Goal: Task Accomplishment & Management: Use online tool/utility

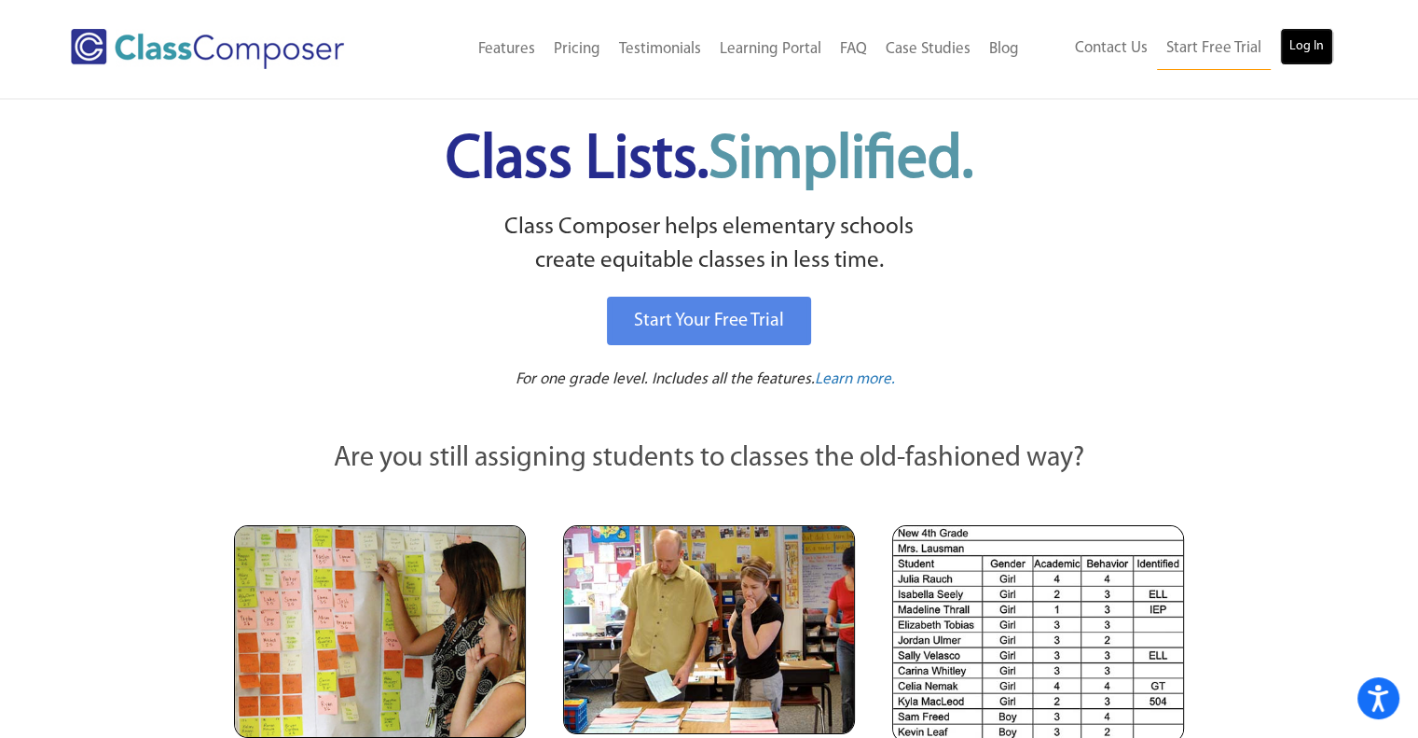
click at [1307, 56] on link "Log In" at bounding box center [1306, 46] width 53 height 37
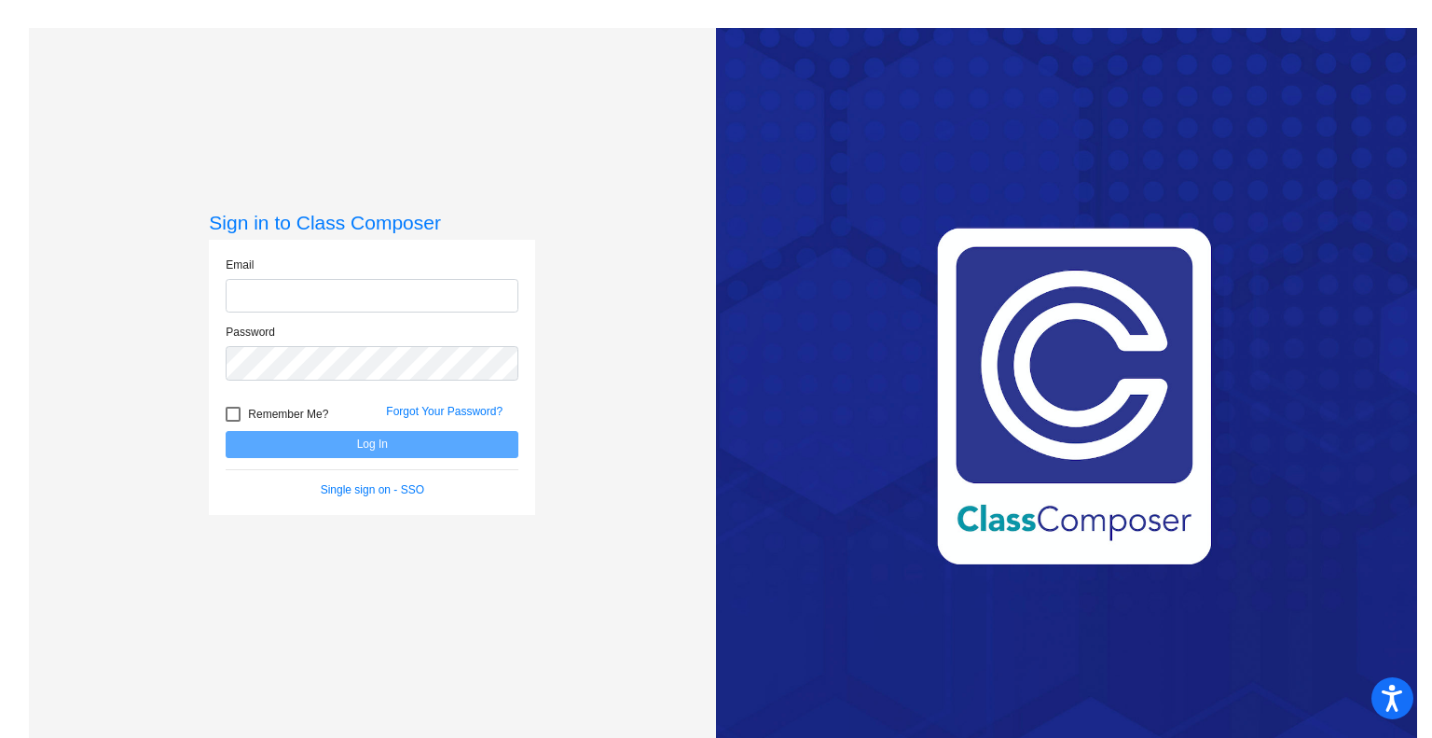
type input "testanie@slcs.us"
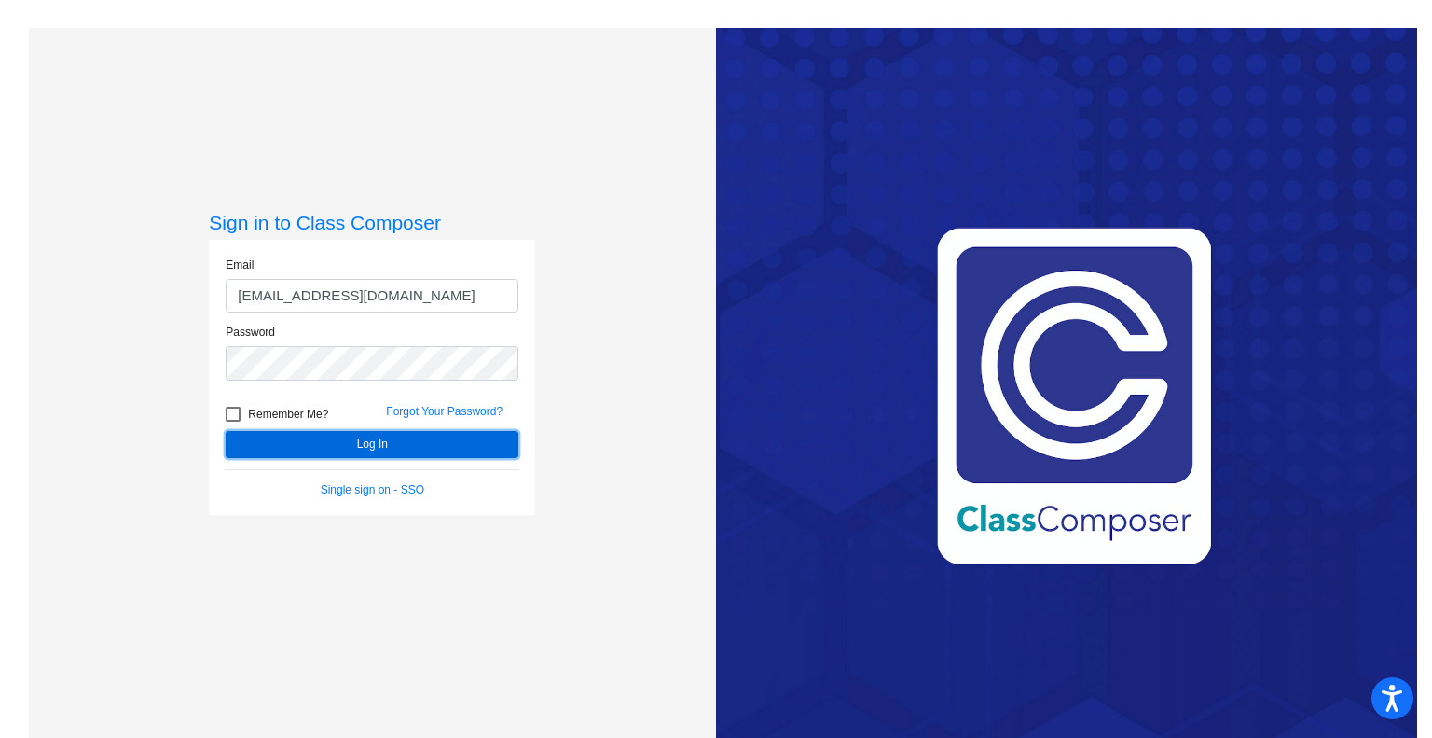
click at [440, 444] on button "Log In" at bounding box center [372, 444] width 293 height 27
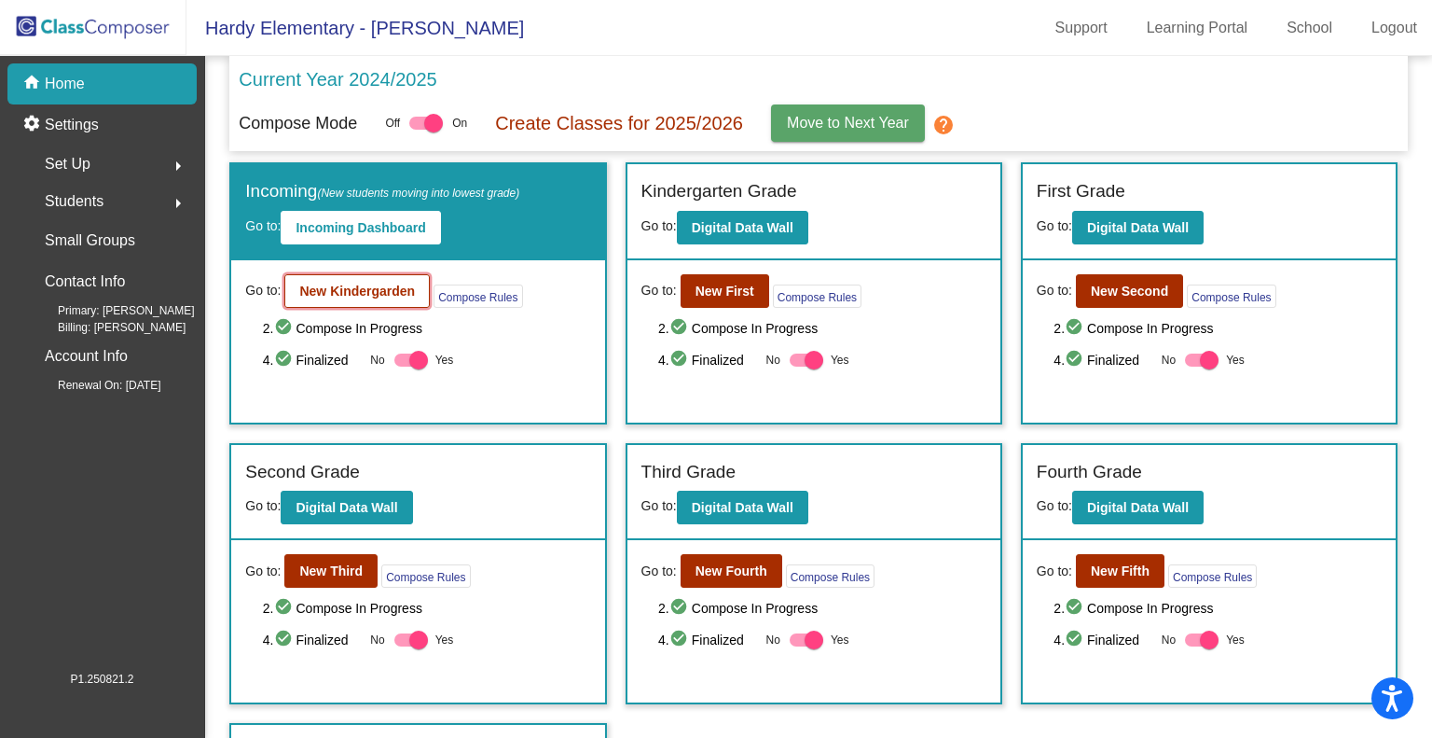
click at [362, 295] on b "New Kindergarden" at bounding box center [357, 291] width 116 height 15
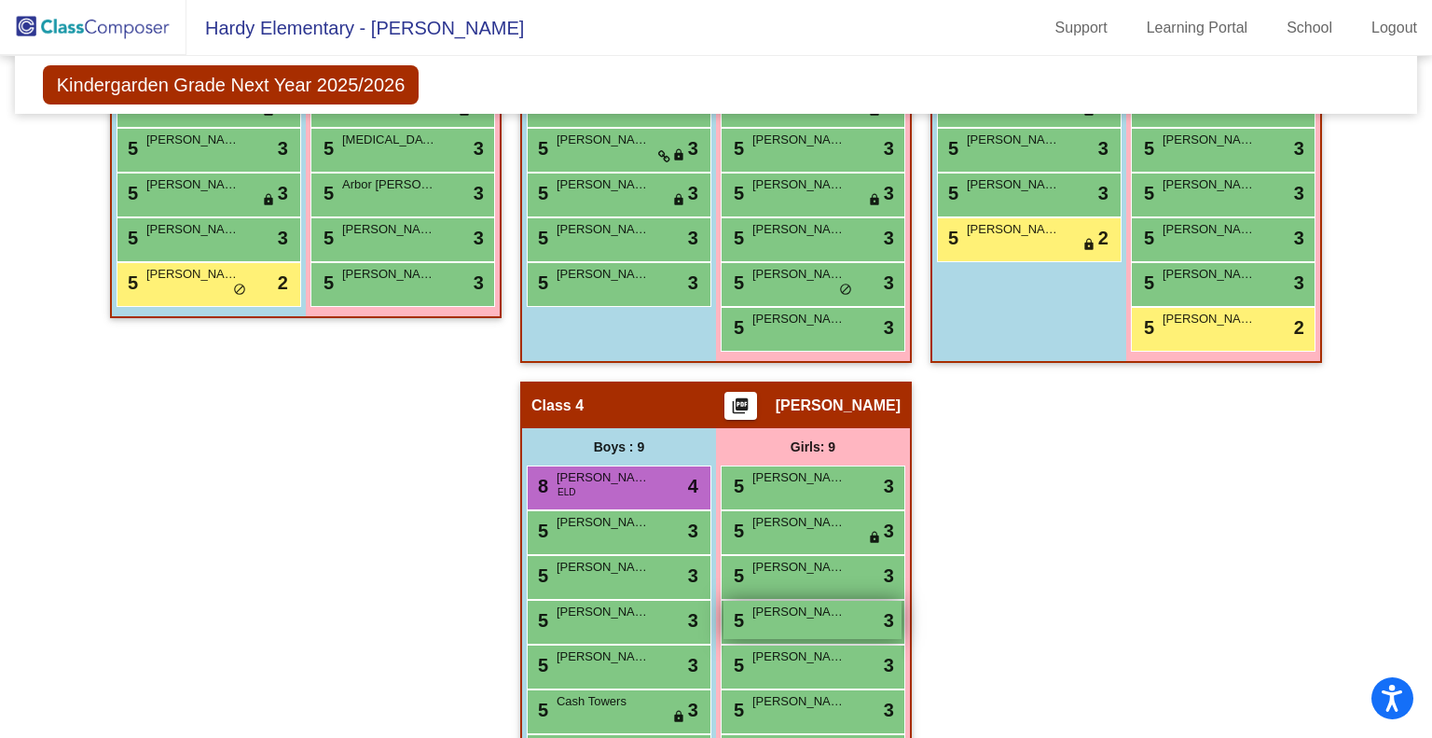
scroll to position [902, 0]
